Goal: Transaction & Acquisition: Purchase product/service

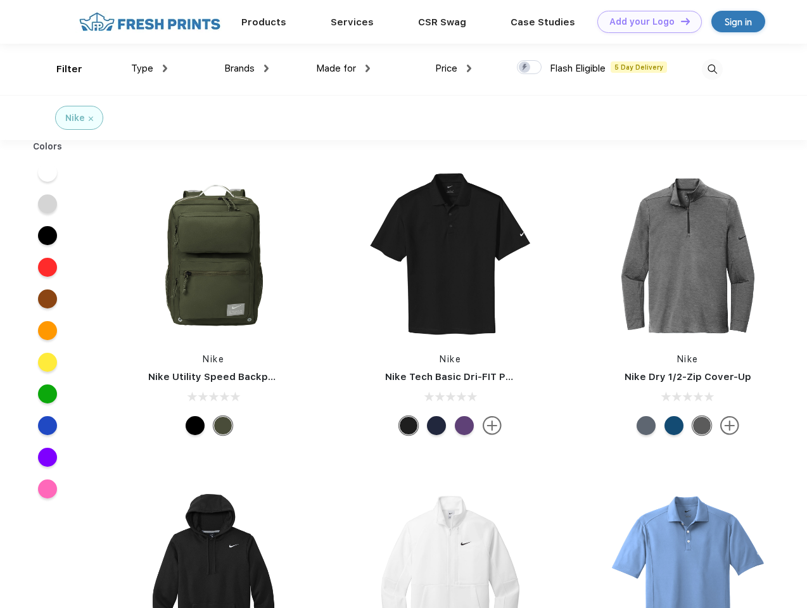
click at [645, 22] on link "Add your Logo Design Tool" at bounding box center [649, 22] width 104 height 22
click at [0, 0] on div "Design Tool" at bounding box center [0, 0] width 0 height 0
click at [679, 21] on link "Add your Logo Design Tool" at bounding box center [649, 22] width 104 height 22
click at [61, 69] on div "Filter" at bounding box center [69, 69] width 26 height 15
click at [149, 68] on span "Type" at bounding box center [142, 68] width 22 height 11
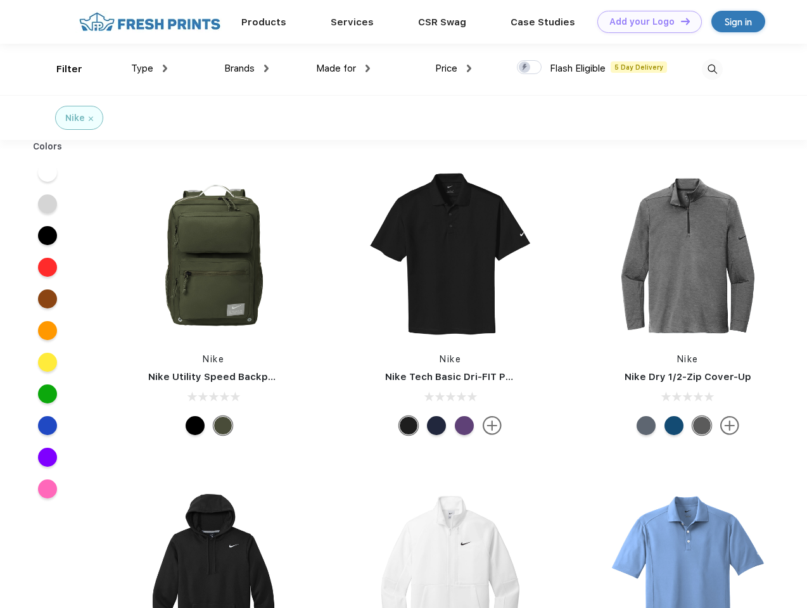
click at [246, 68] on span "Brands" at bounding box center [239, 68] width 30 height 11
click at [343, 68] on span "Made for" at bounding box center [336, 68] width 40 height 11
click at [453, 68] on span "Price" at bounding box center [446, 68] width 22 height 11
click at [529, 68] on div at bounding box center [529, 67] width 25 height 14
click at [525, 68] on input "checkbox" at bounding box center [521, 64] width 8 height 8
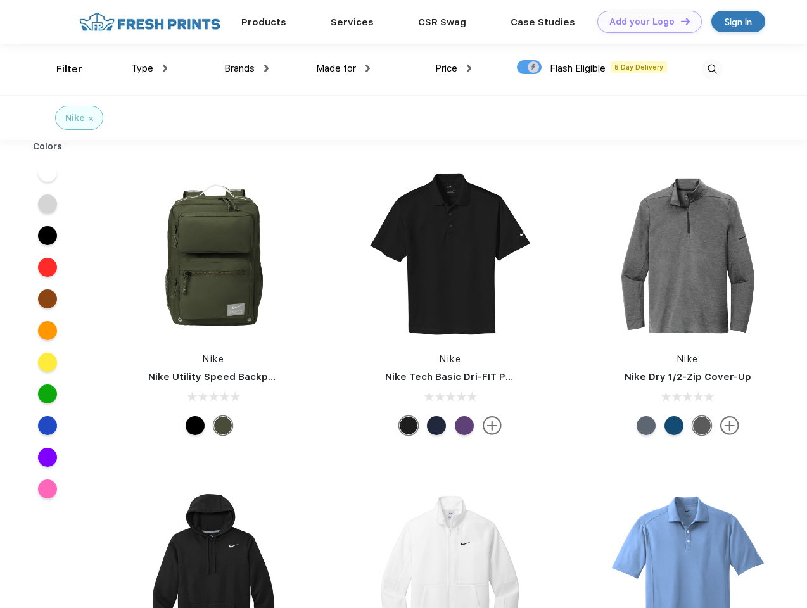
click at [712, 69] on img at bounding box center [712, 69] width 21 height 21
